Goal: Browse casually: Explore the website without a specific task or goal

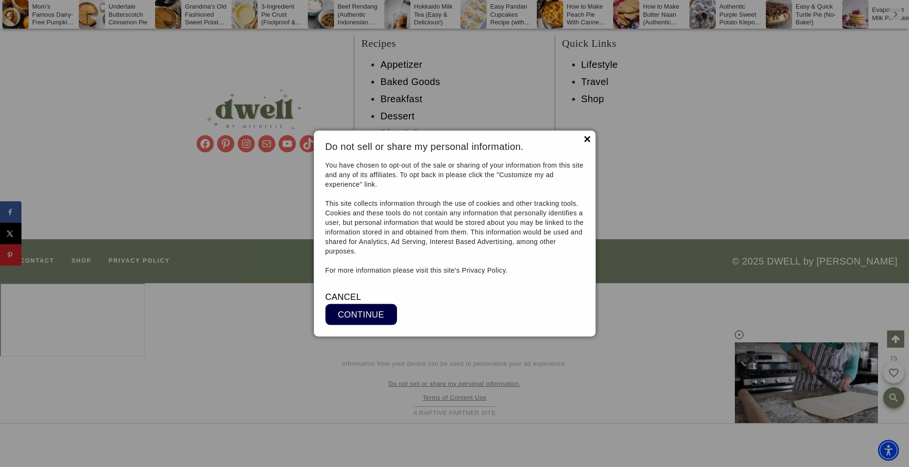
scroll to position [13476, 0]
